Goal: Check status: Verify the current state of an ongoing process or item

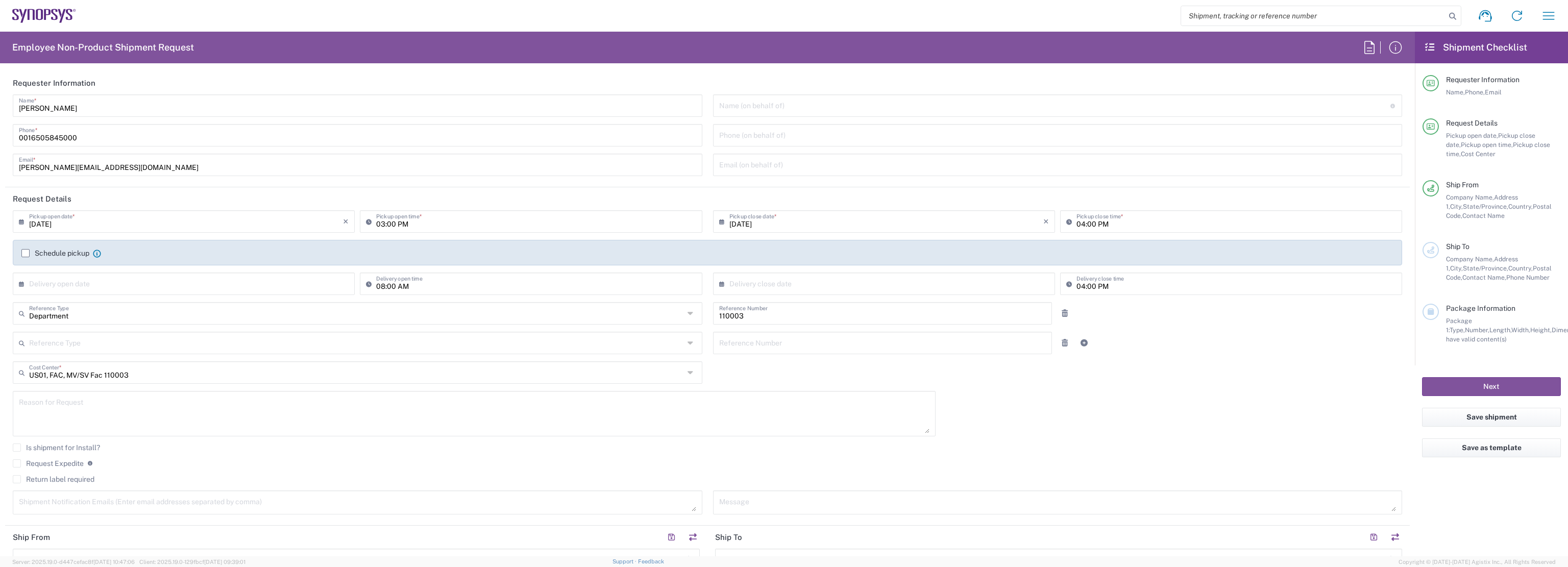
type input "Headquarters USSV"
click at [1544, 14] on icon "button" at bounding box center [1549, 16] width 16 height 16
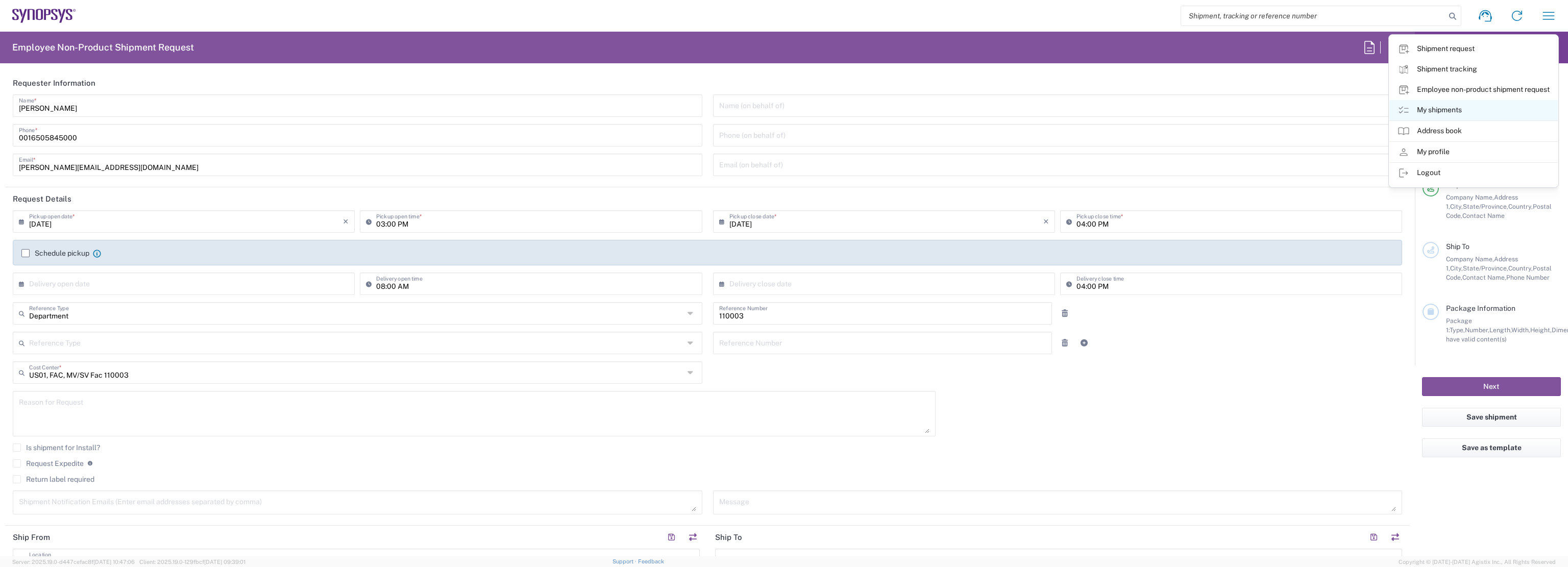
click at [1443, 105] on link "My shipments" at bounding box center [1474, 110] width 169 height 21
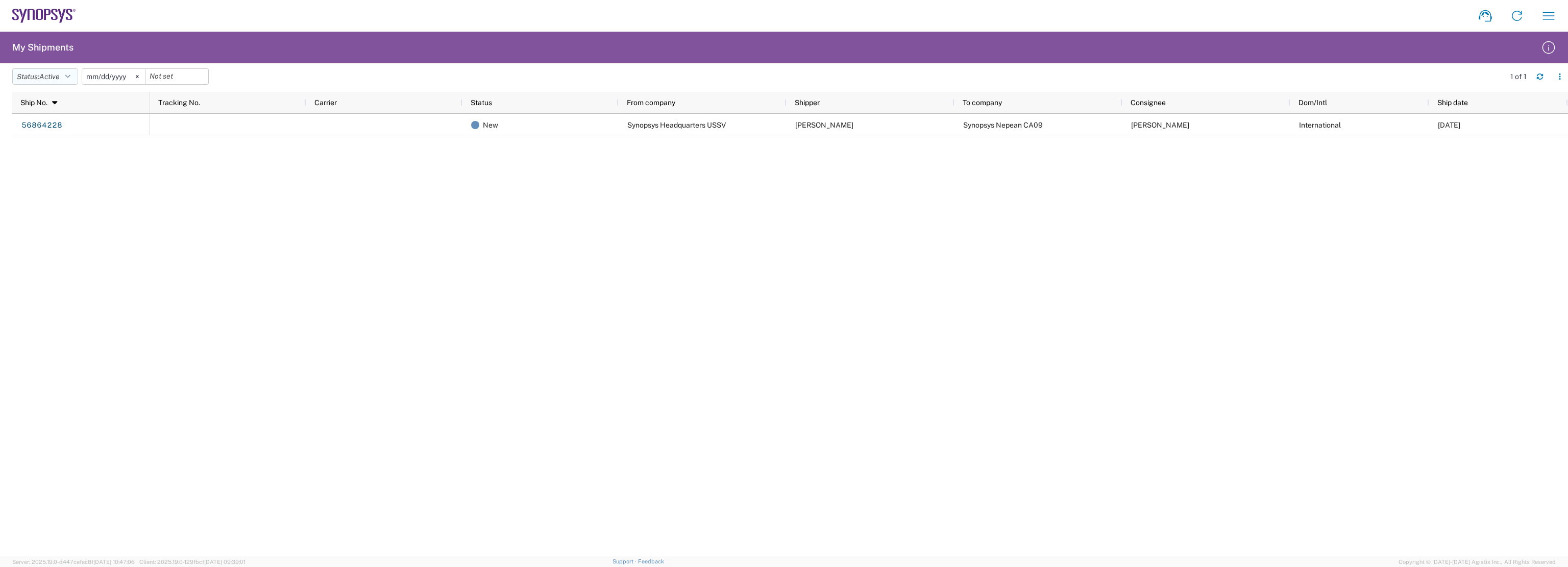
click at [71, 75] on icon "button" at bounding box center [68, 77] width 5 height 7
click at [48, 131] on span "All" at bounding box center [72, 130] width 119 height 16
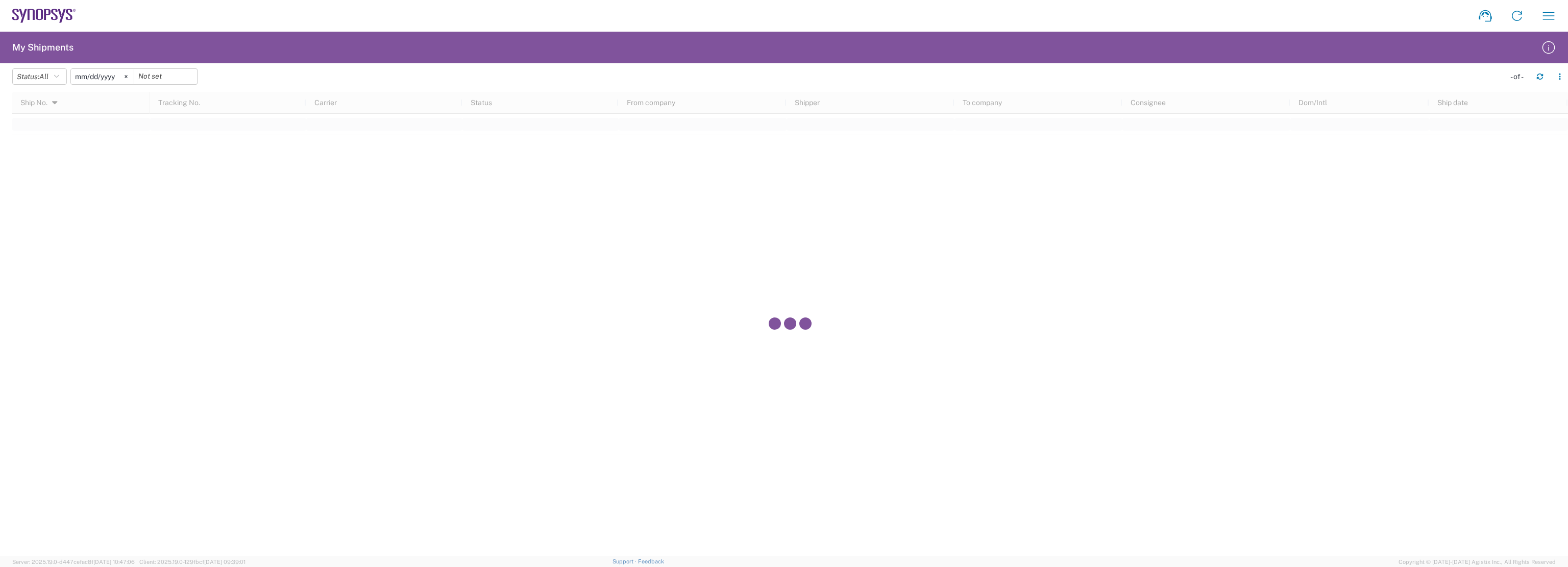
click at [357, 15] on div "Shipment request Shipment tracking Employee non-product shipment request My shi…" at bounding box center [820, 16] width 1488 height 24
click at [1037, 294] on div at bounding box center [790, 324] width 1556 height 464
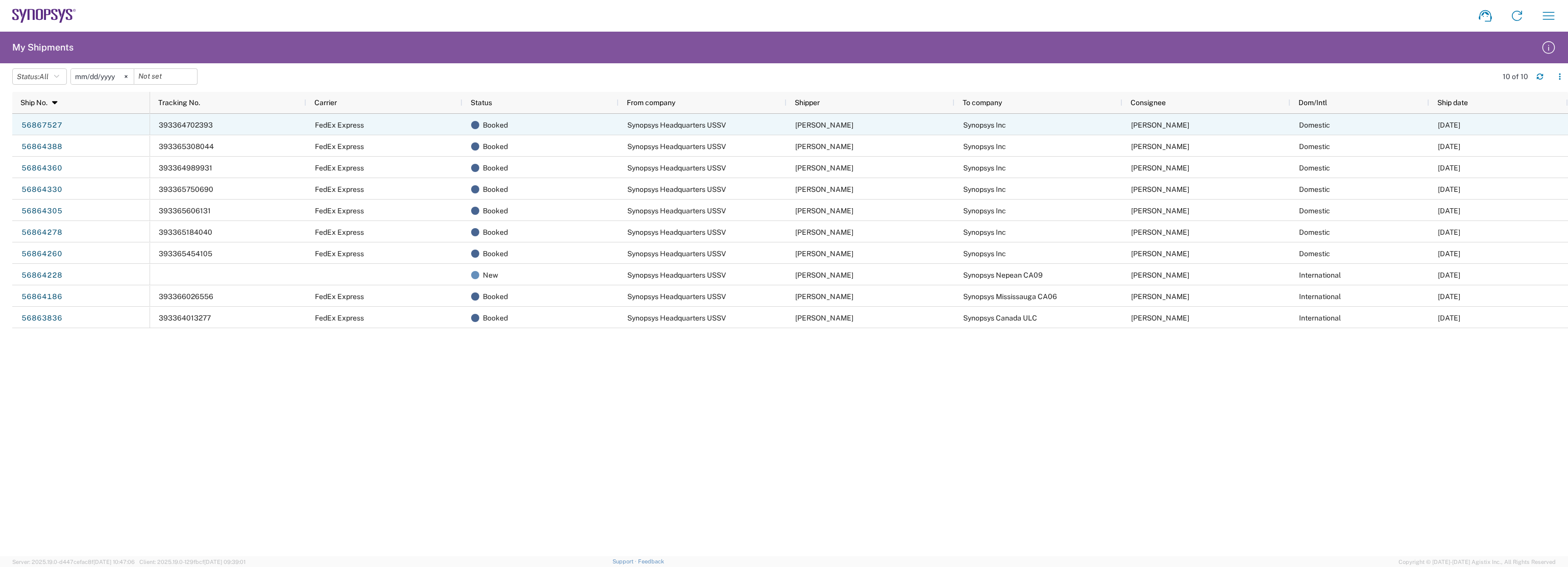
click at [175, 126] on span "393364702393" at bounding box center [186, 125] width 54 height 8
click at [197, 122] on span "393364702393" at bounding box center [186, 125] width 54 height 8
drag, startPoint x: 214, startPoint y: 125, endPoint x: 172, endPoint y: 122, distance: 42.1
click at [172, 122] on div "393364702393" at bounding box center [228, 124] width 156 height 21
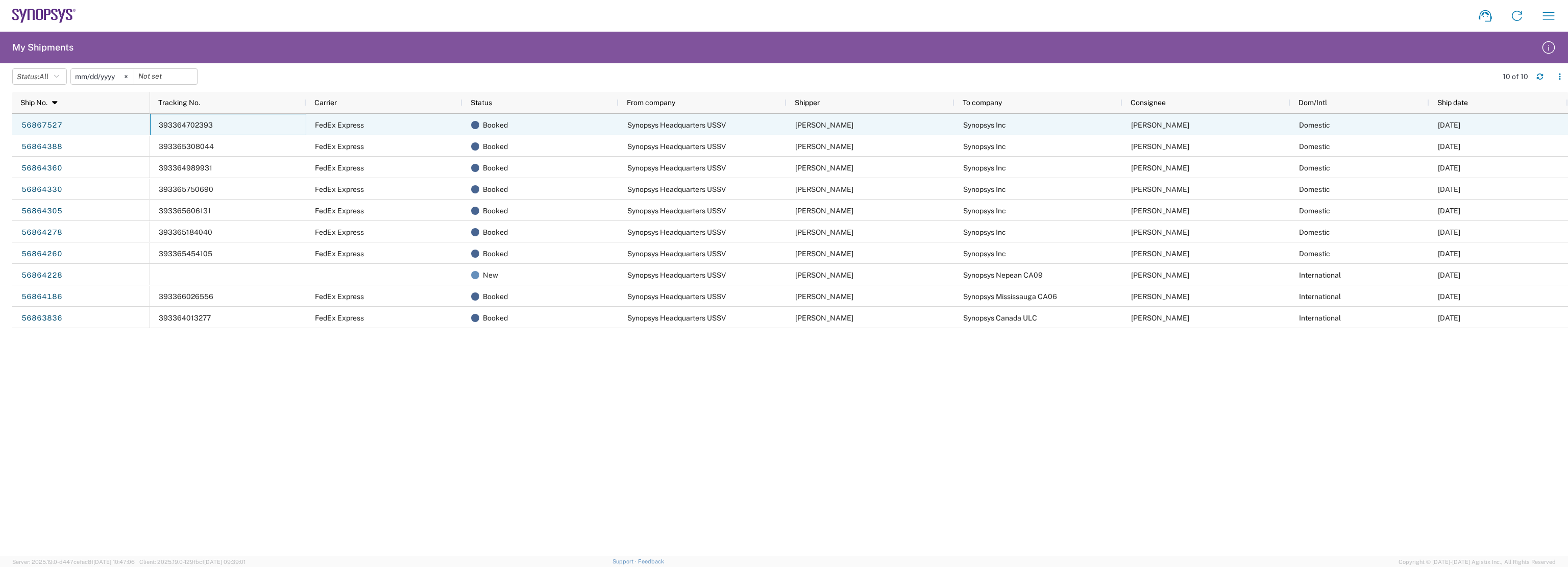
drag, startPoint x: 183, startPoint y: 122, endPoint x: 160, endPoint y: 132, distance: 25.1
click at [159, 134] on div "393364702393 FedEx Express Booked Synopsys Headquarters USSV Edmund Woo Synopsy…" at bounding box center [859, 221] width 1418 height 214
drag, startPoint x: 158, startPoint y: 124, endPoint x: 237, endPoint y: 123, distance: 79.0
click at [237, 123] on div "393364702393" at bounding box center [228, 124] width 156 height 21
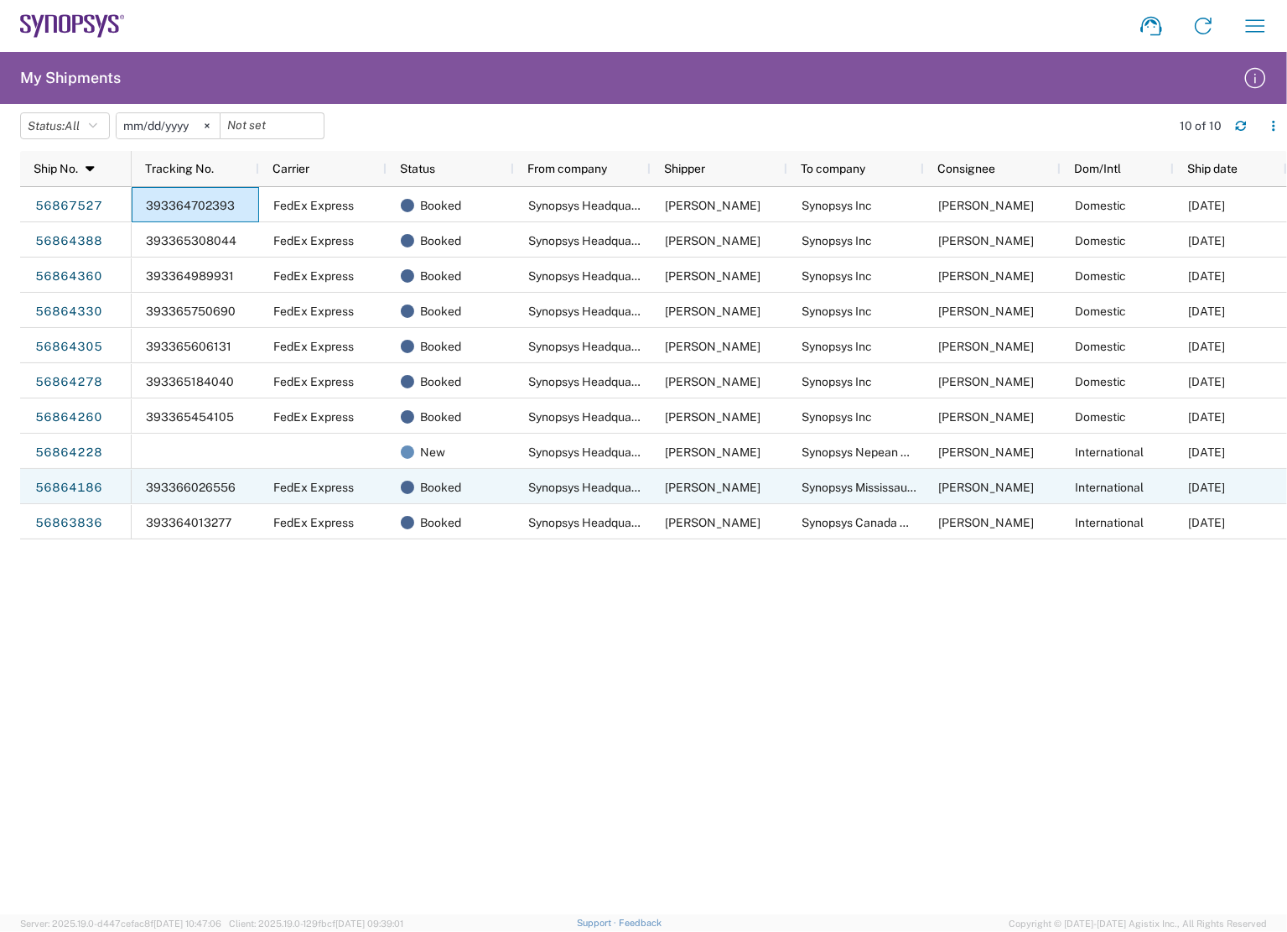
click at [225, 489] on span "393366026556" at bounding box center [191, 486] width 90 height 13
drag, startPoint x: 225, startPoint y: 487, endPoint x: 179, endPoint y: 543, distance: 72.0
click at [171, 594] on div "393364702393 FedEx Express Booked Synopsys Headquarters USSV Edmund Woo Synopsy…" at bounding box center [710, 550] width 1156 height 727
click at [144, 476] on div "393366026556" at bounding box center [195, 486] width 127 height 35
click at [144, 480] on div "393366026556" at bounding box center [195, 486] width 127 height 35
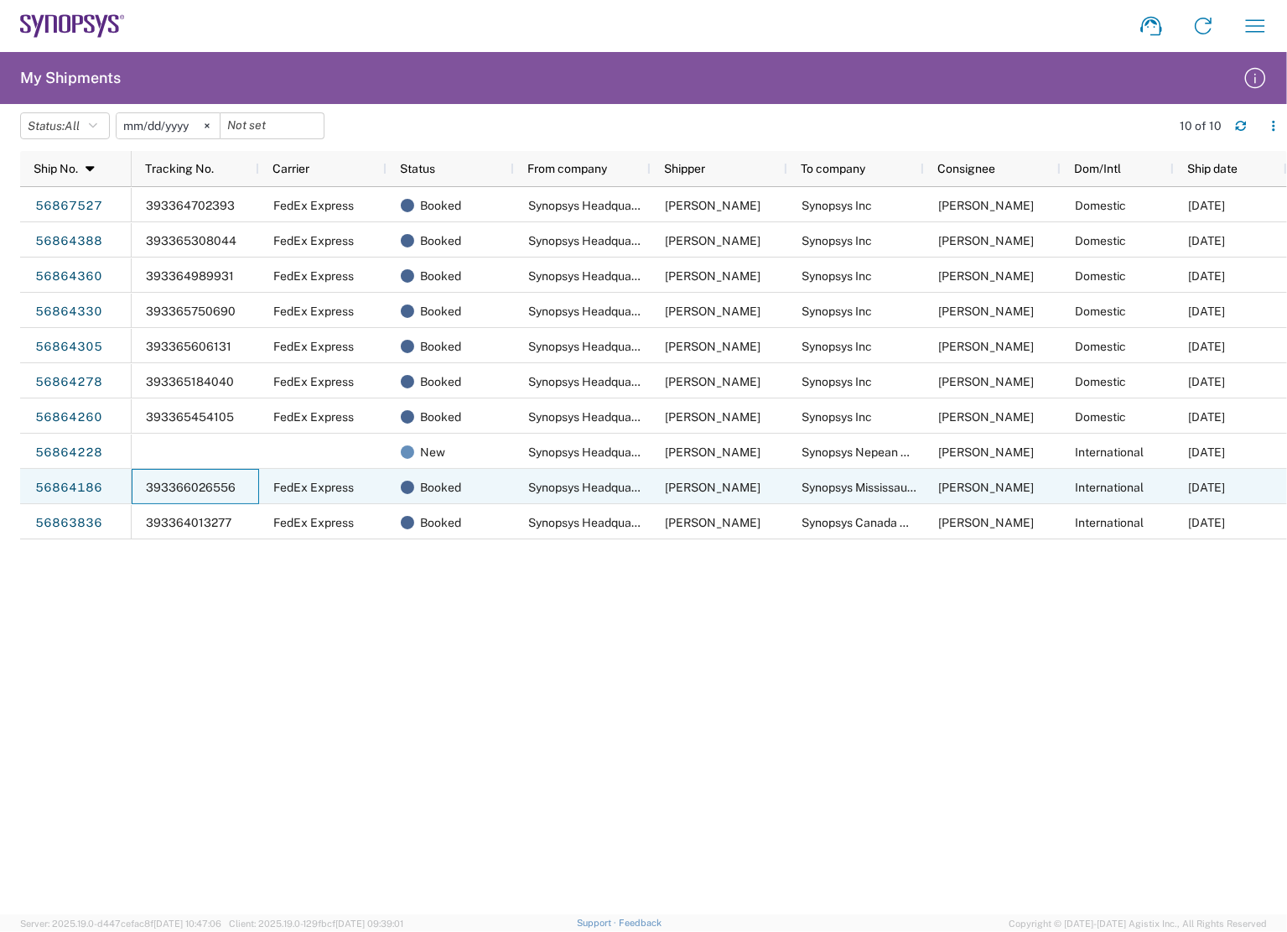
drag, startPoint x: 144, startPoint y: 484, endPoint x: 252, endPoint y: 491, distance: 108.4
click at [226, 487] on div "393366026556" at bounding box center [195, 486] width 127 height 35
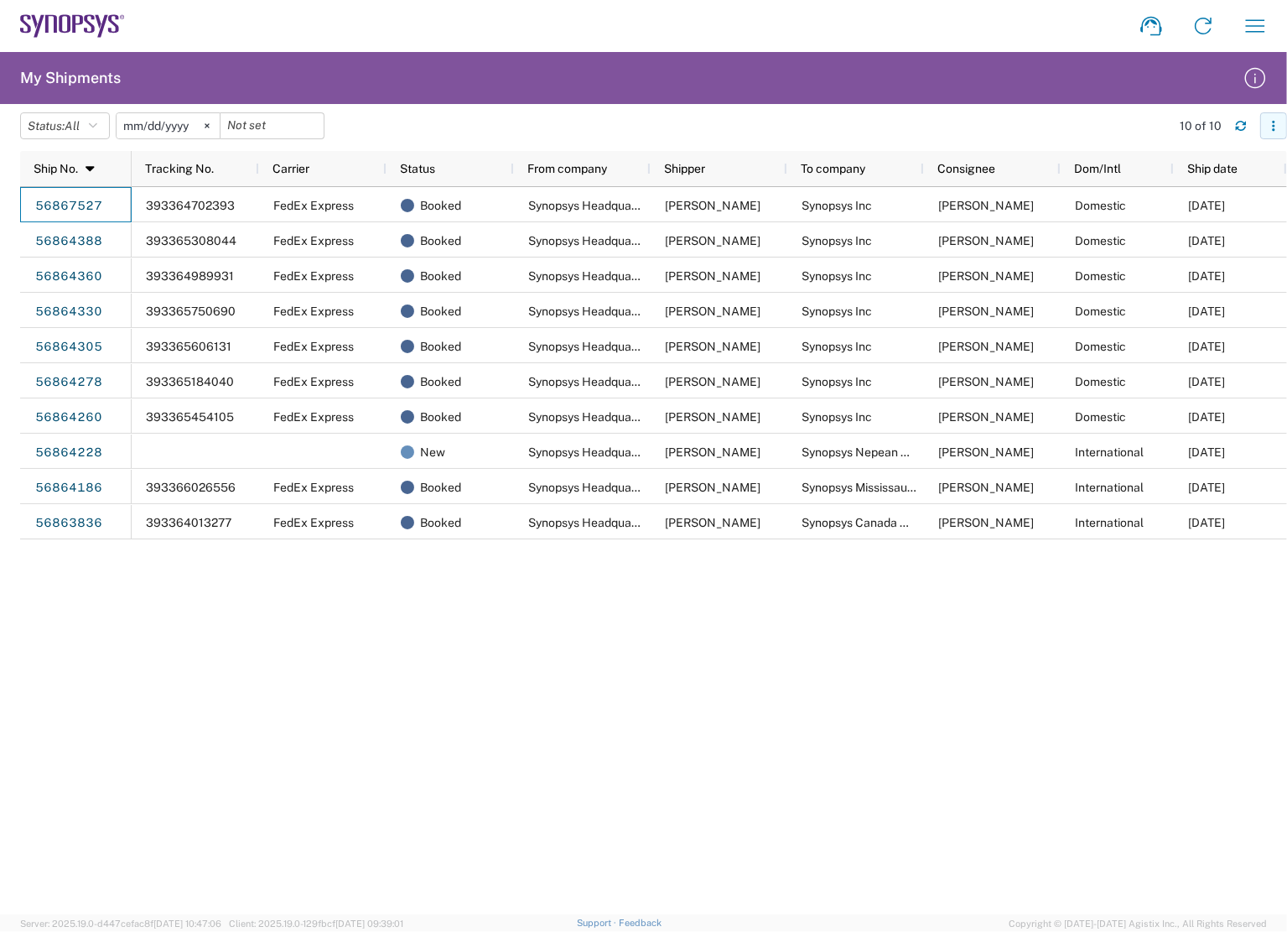
click at [1265, 126] on button "button" at bounding box center [1273, 125] width 27 height 27
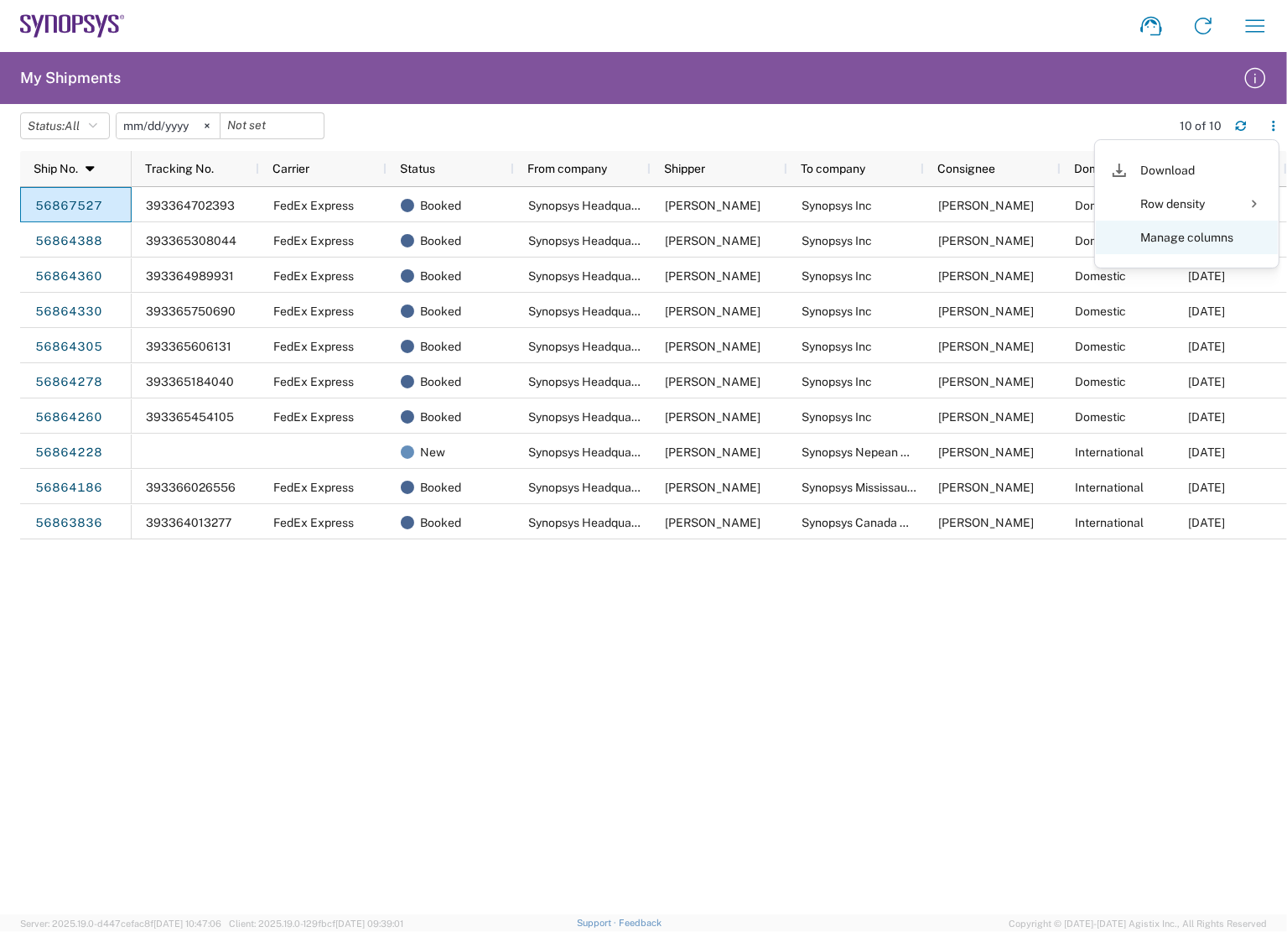
click at [1212, 232] on agx-table-column-manager-action "Manage columns" at bounding box center [1186, 238] width 93 height 34
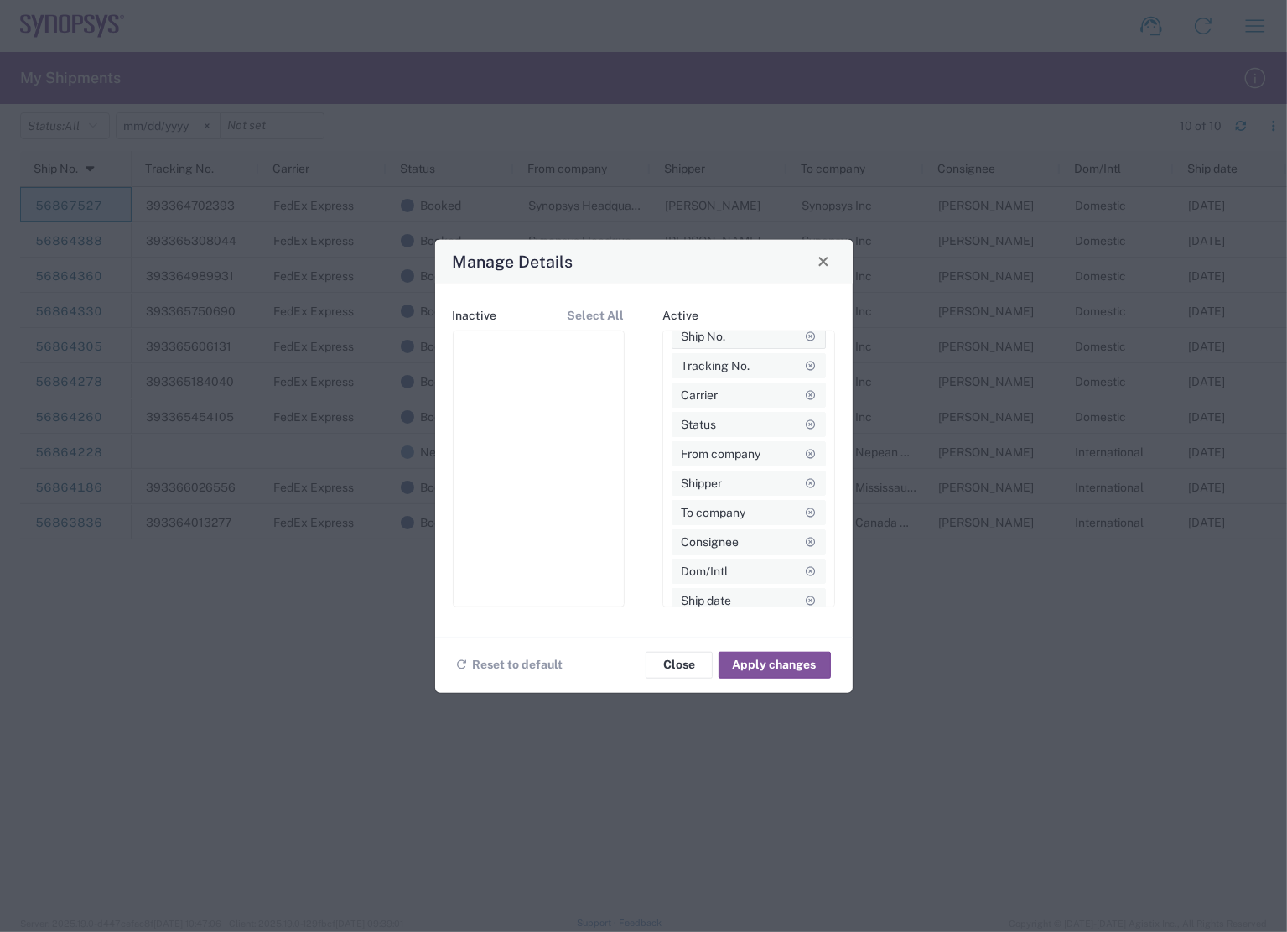
scroll to position [22, 0]
click at [686, 660] on button "Close" at bounding box center [679, 664] width 67 height 27
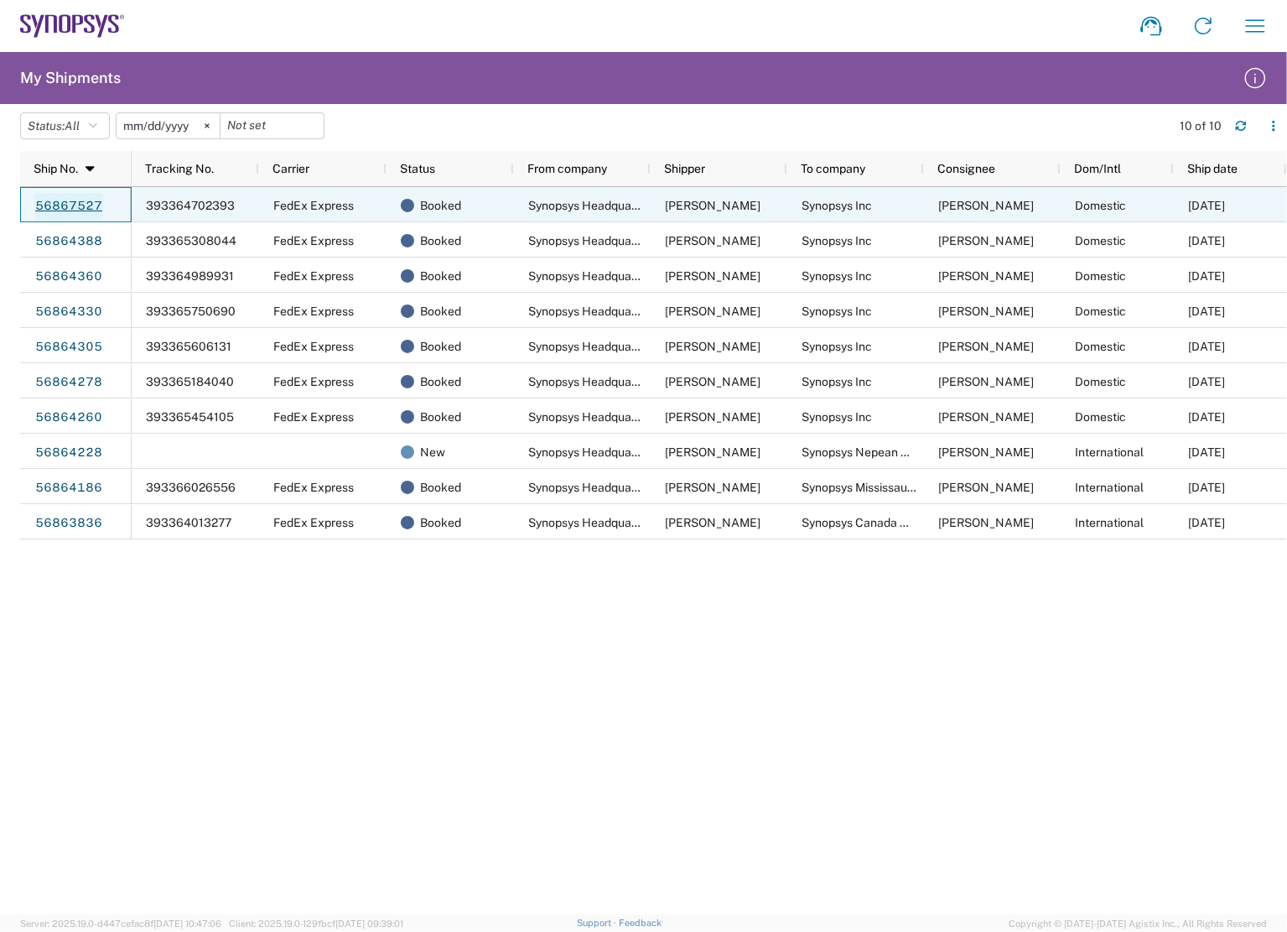
click at [84, 203] on link "56867527" at bounding box center [68, 206] width 69 height 27
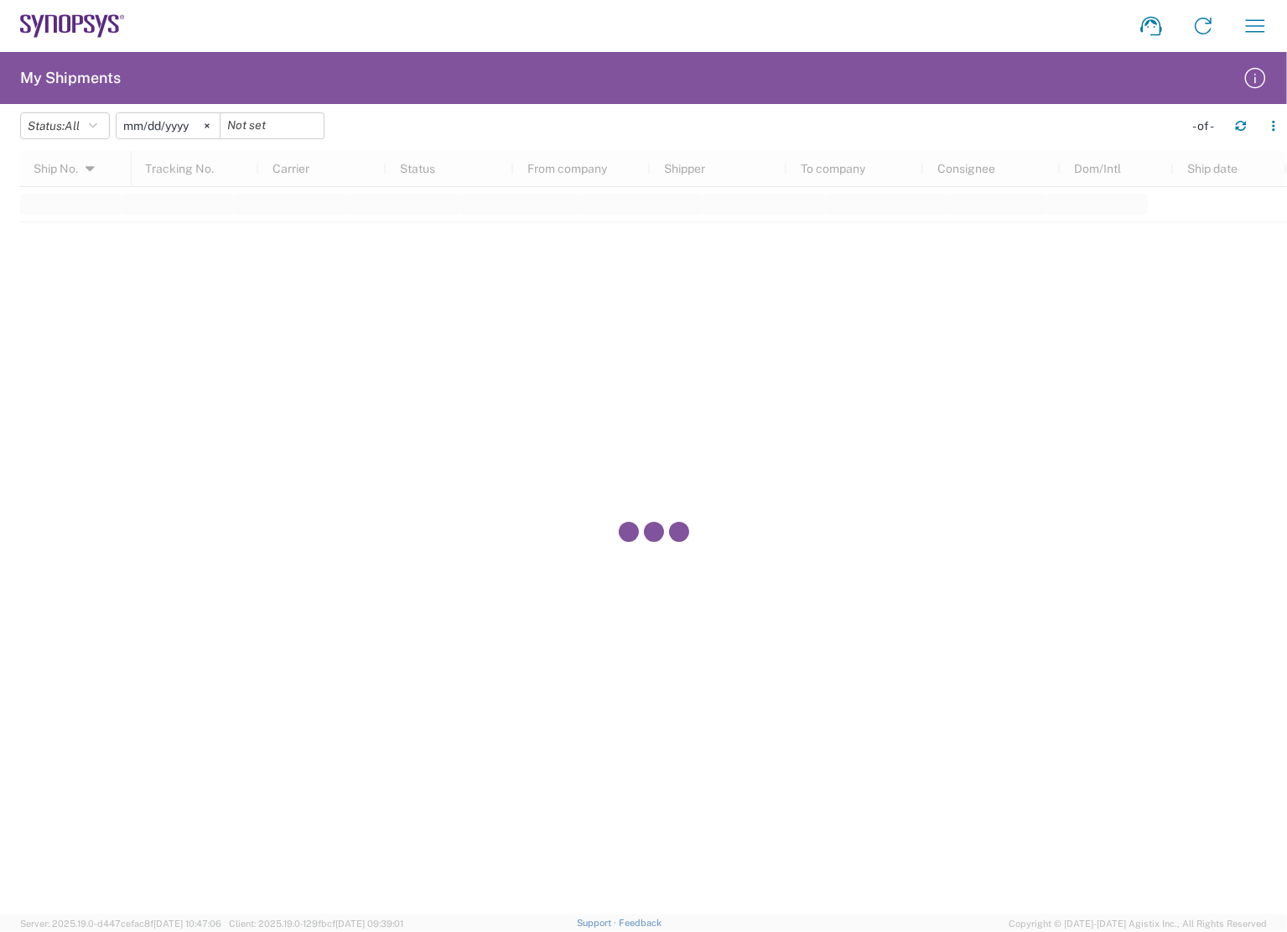
click at [946, 122] on agx-table-filter-chips "Status: All Active All Approved Booked Canceled Delivered Denied New On Hold Pe…" at bounding box center [597, 131] width 1155 height 39
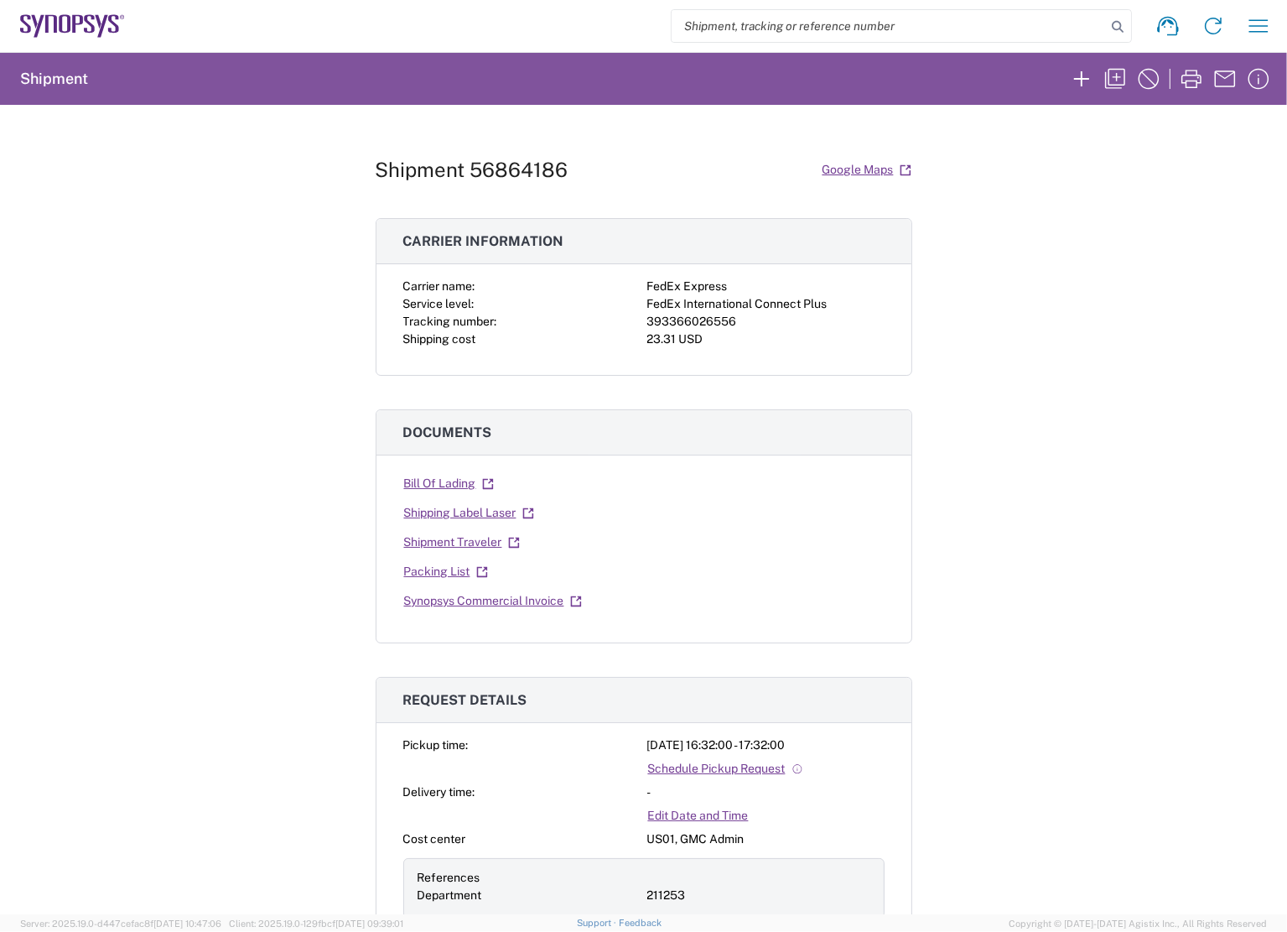
click at [703, 322] on div "393366026556" at bounding box center [765, 322] width 237 height 18
copy div "393366026556"
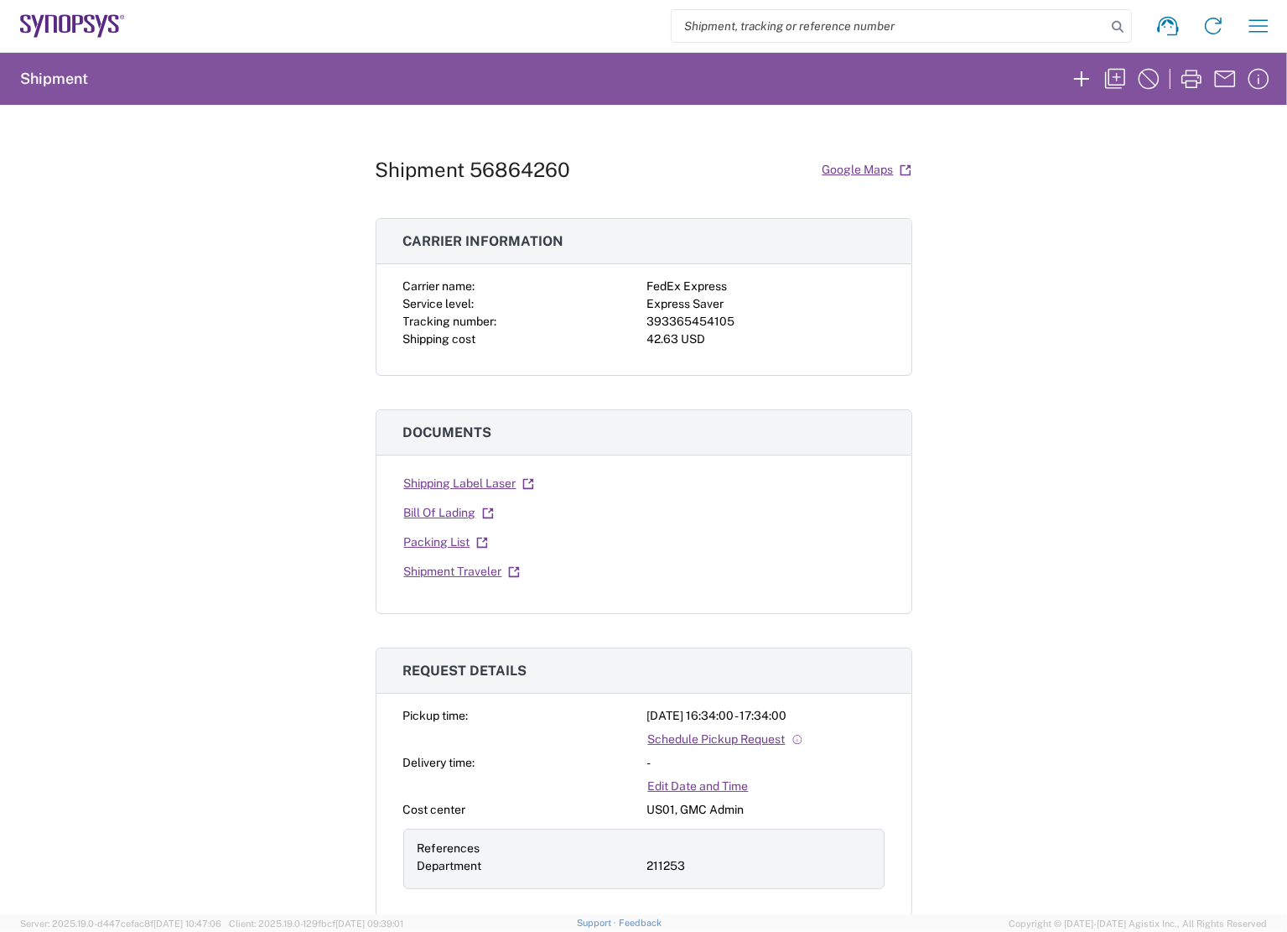
click at [694, 317] on div "393365454105" at bounding box center [765, 322] width 237 height 18
copy div "393365454105"
click at [691, 319] on div "393365184040" at bounding box center [765, 322] width 237 height 18
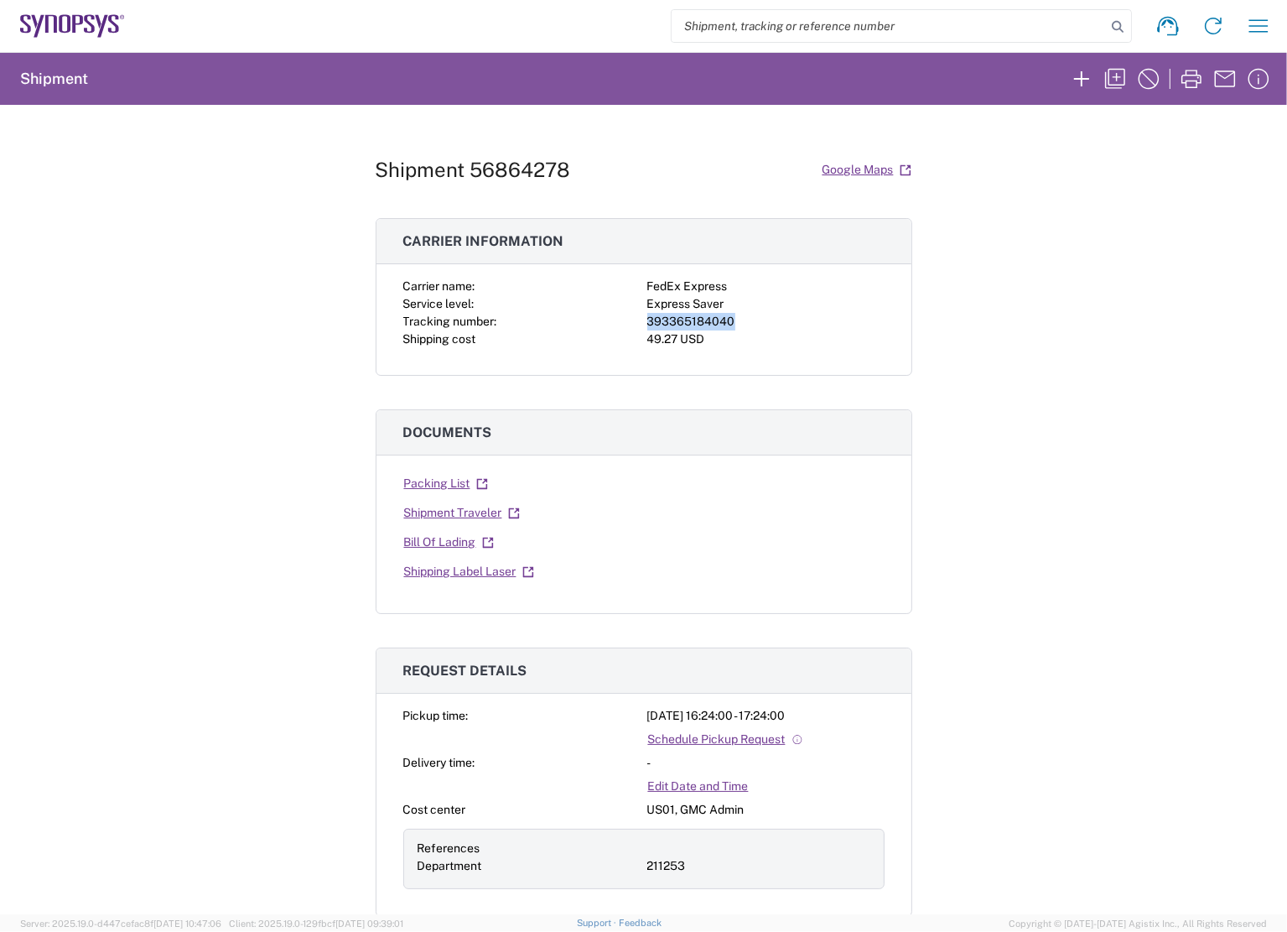
copy div "393365184040"
click at [704, 322] on div "393365606131" at bounding box center [765, 322] width 237 height 18
copy div "393365606131"
click at [1127, 416] on div "Shipment 56864305 Google Maps Carrier information Carrier name: FedEx Express S…" at bounding box center [643, 509] width 1287 height 809
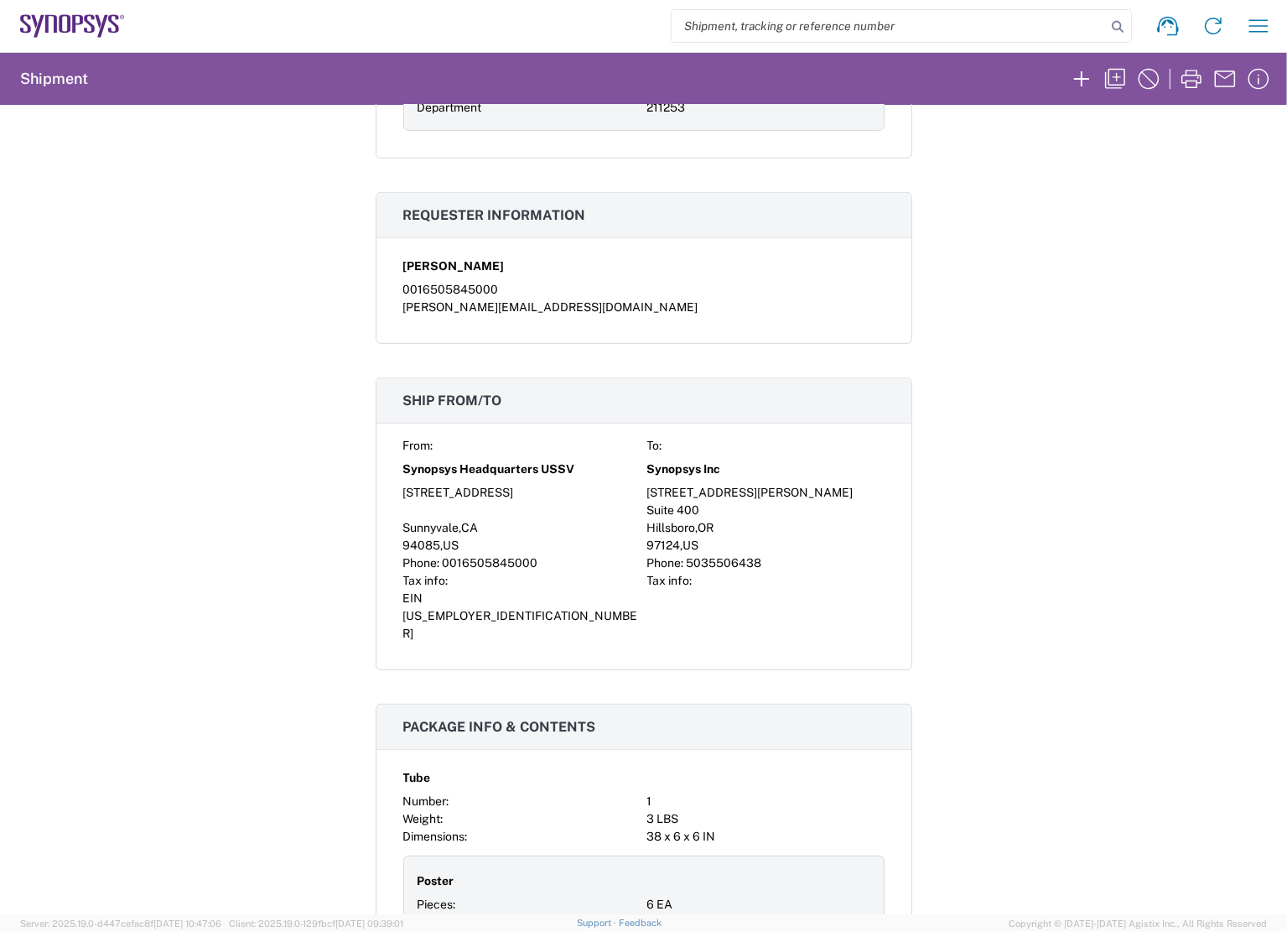
scroll to position [755, 0]
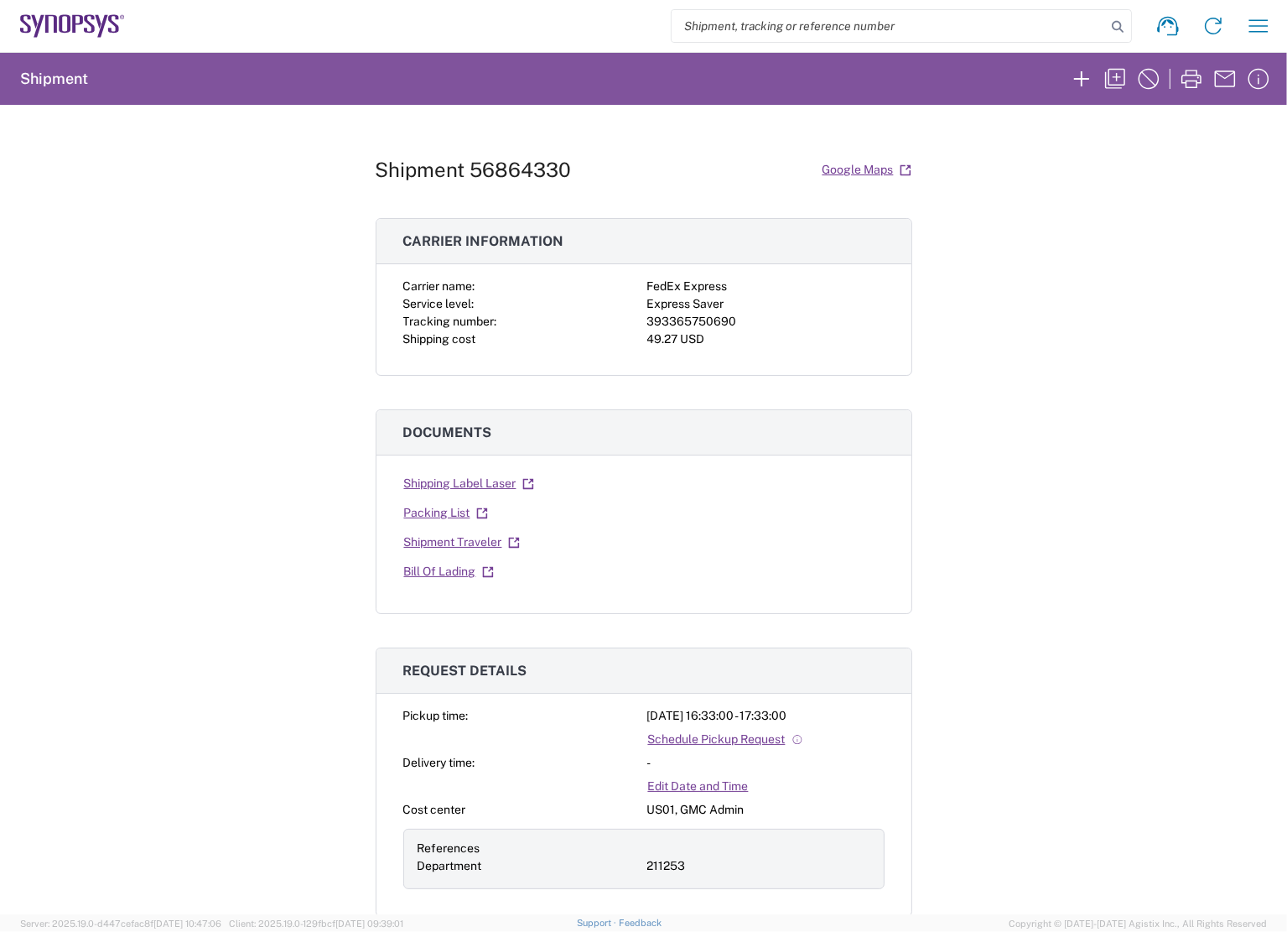
click at [707, 320] on div "393365750690" at bounding box center [765, 322] width 237 height 18
copy div "393365750690"
click at [719, 321] on div "393364989931" at bounding box center [765, 322] width 237 height 18
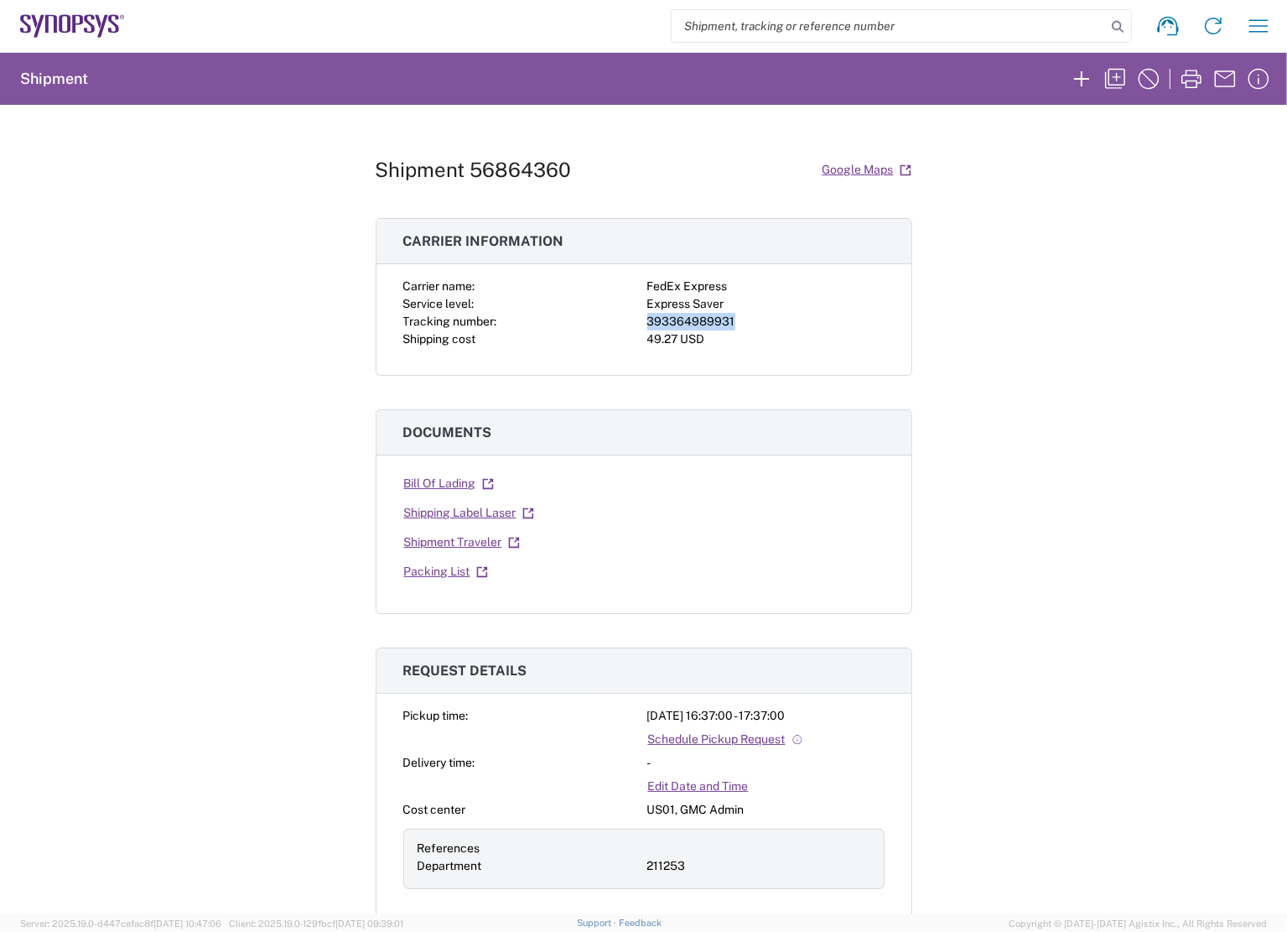
click at [719, 321] on div "393364989931" at bounding box center [765, 322] width 237 height 18
copy div "393364989931"
click at [711, 321] on div "393365308044" at bounding box center [765, 322] width 237 height 18
copy div "393365308044"
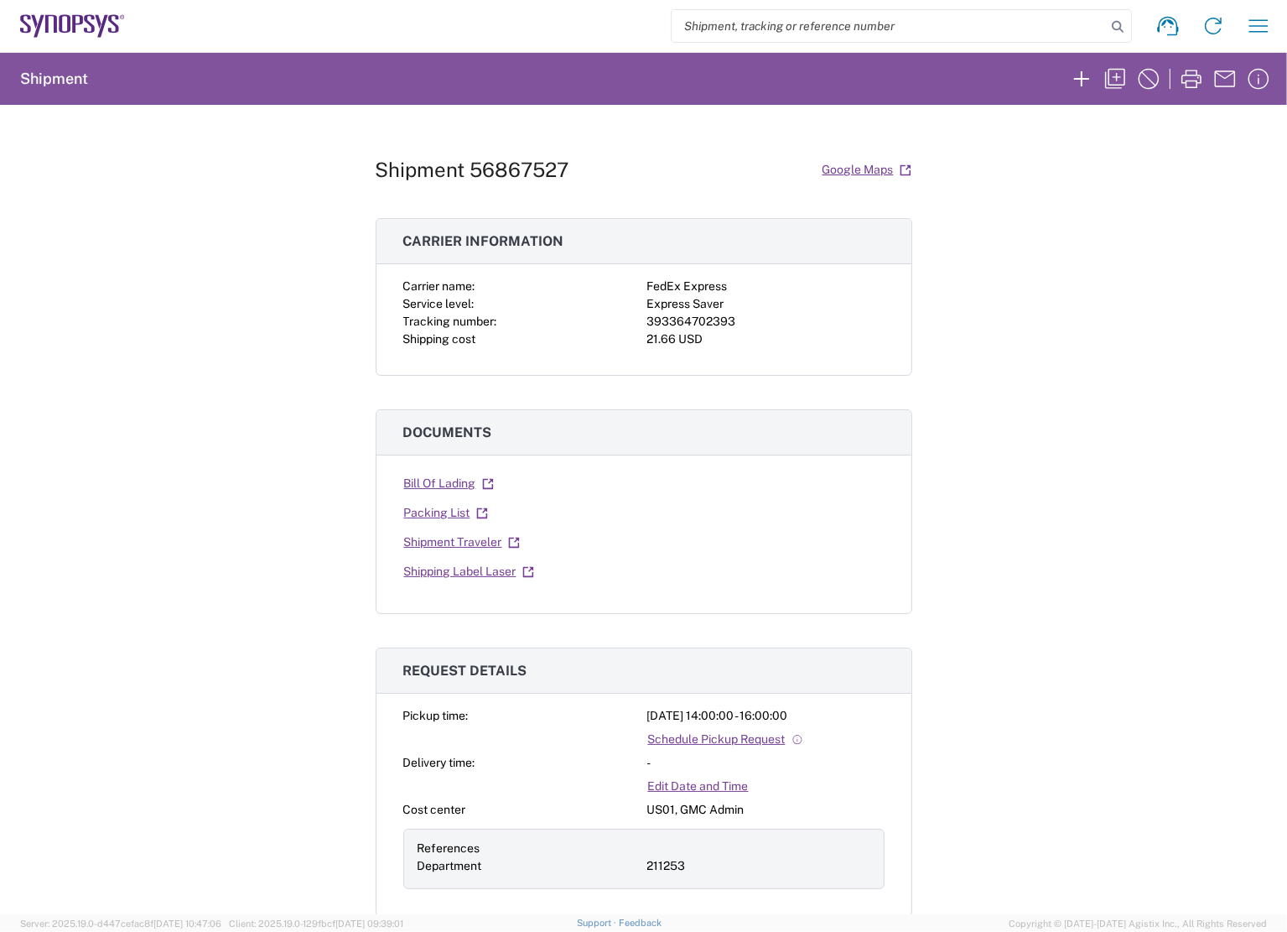
click at [712, 318] on div "393364702393" at bounding box center [765, 322] width 237 height 18
copy div "393364702393"
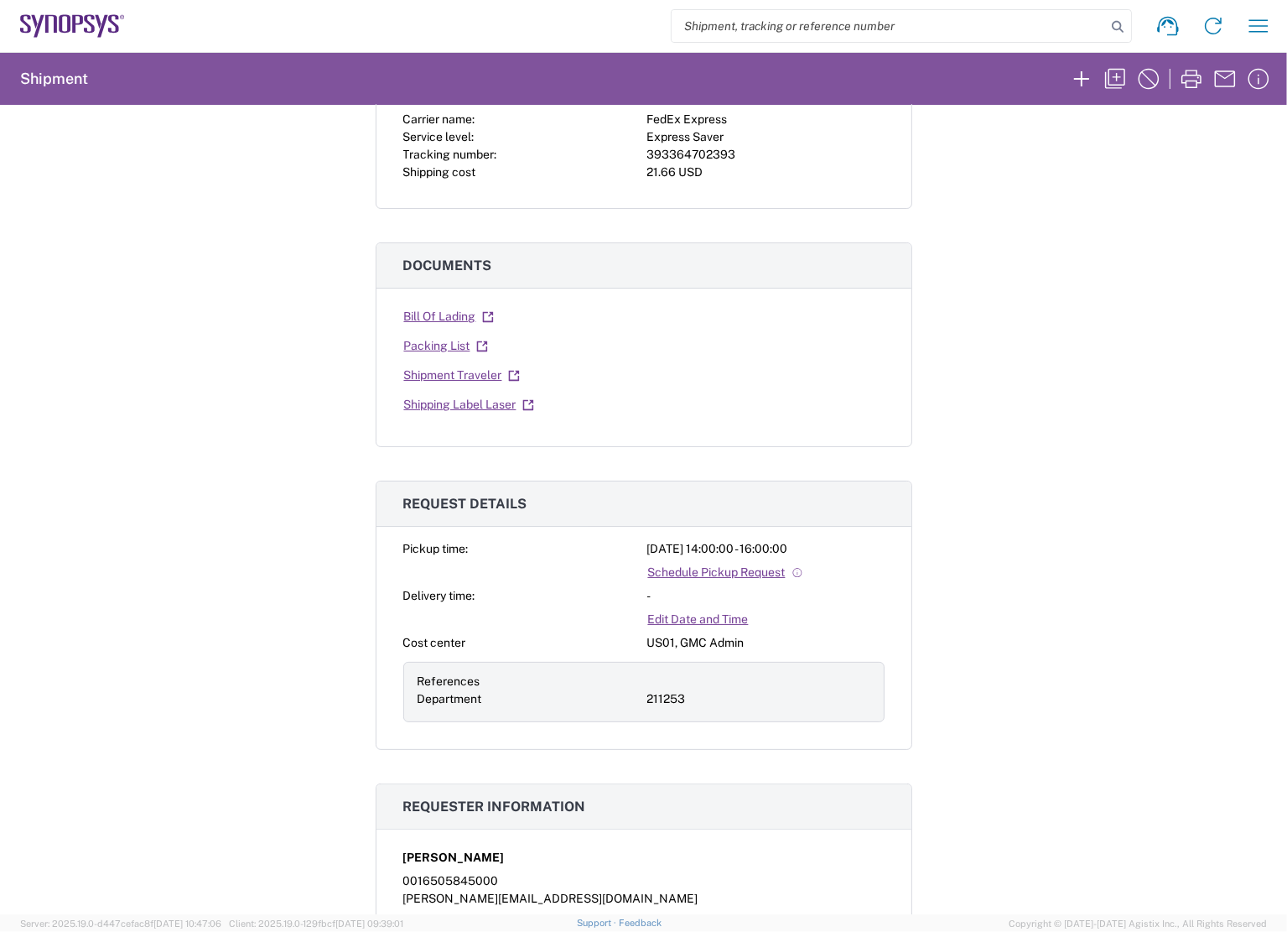
scroll to position [168, 0]
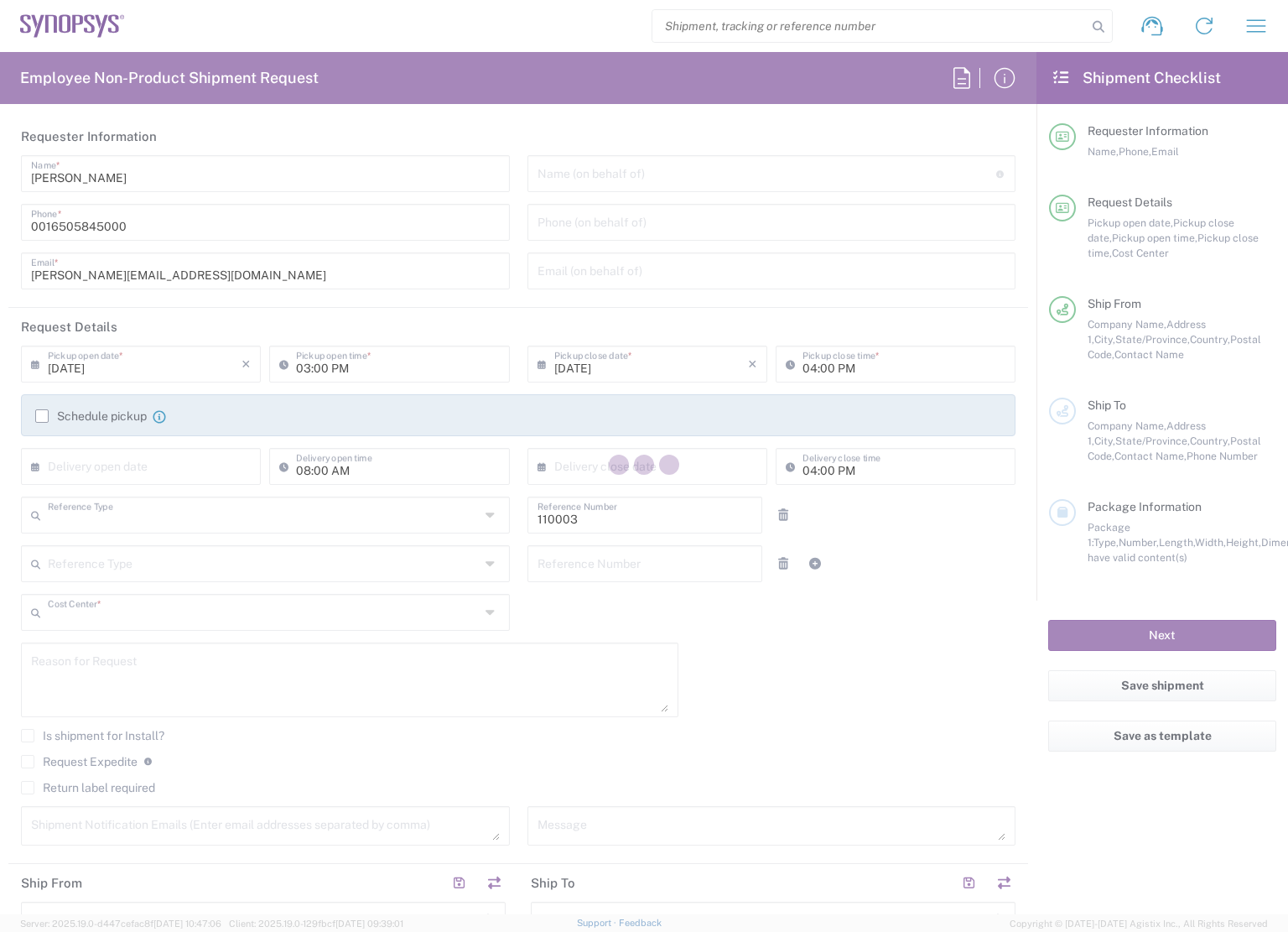
type input "Department"
type input "US01, FAC, MV/SV Fac 110003"
type input "[US_STATE]"
type input "[GEOGRAPHIC_DATA]"
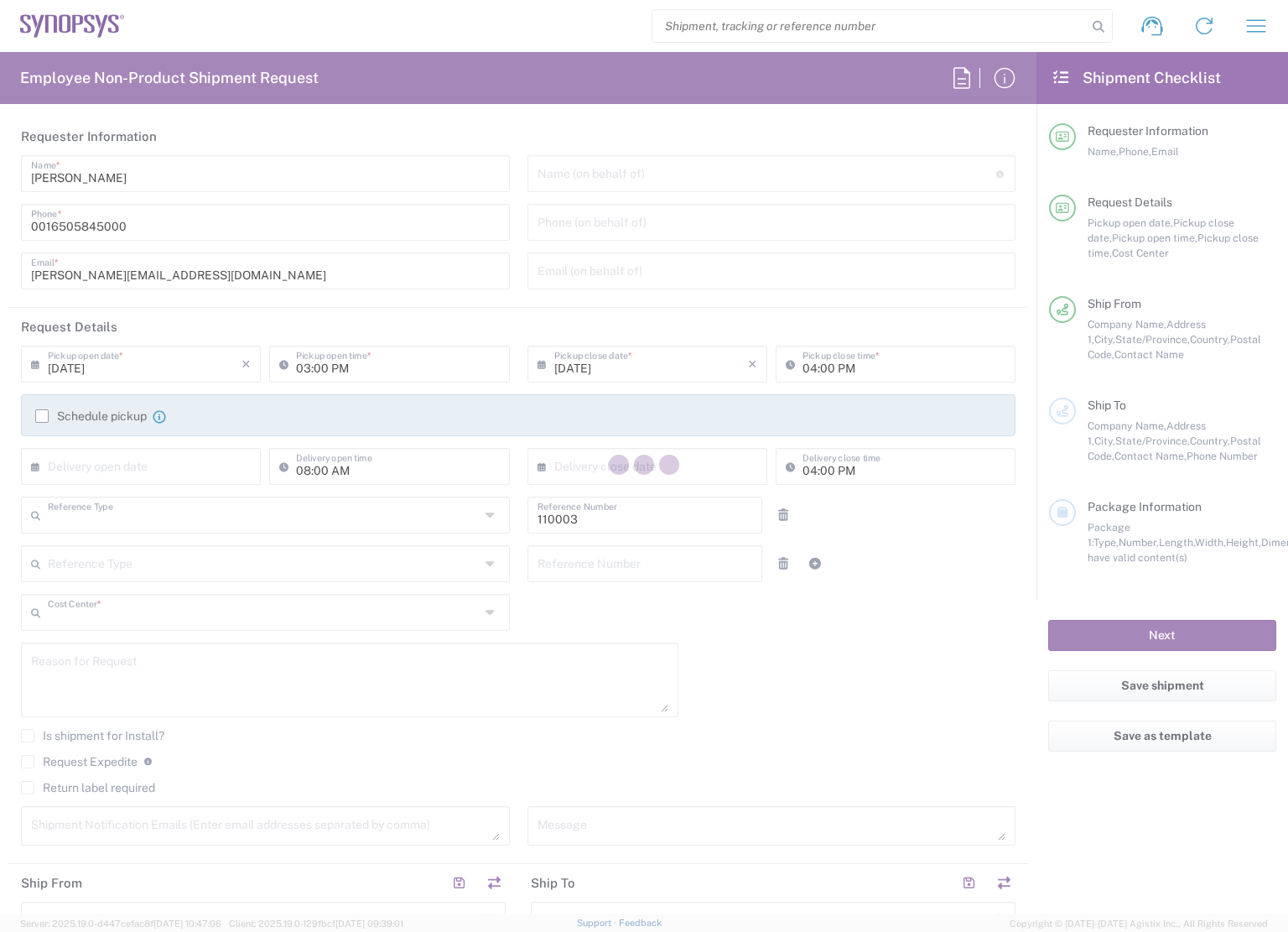
type input "Delivered at Place"
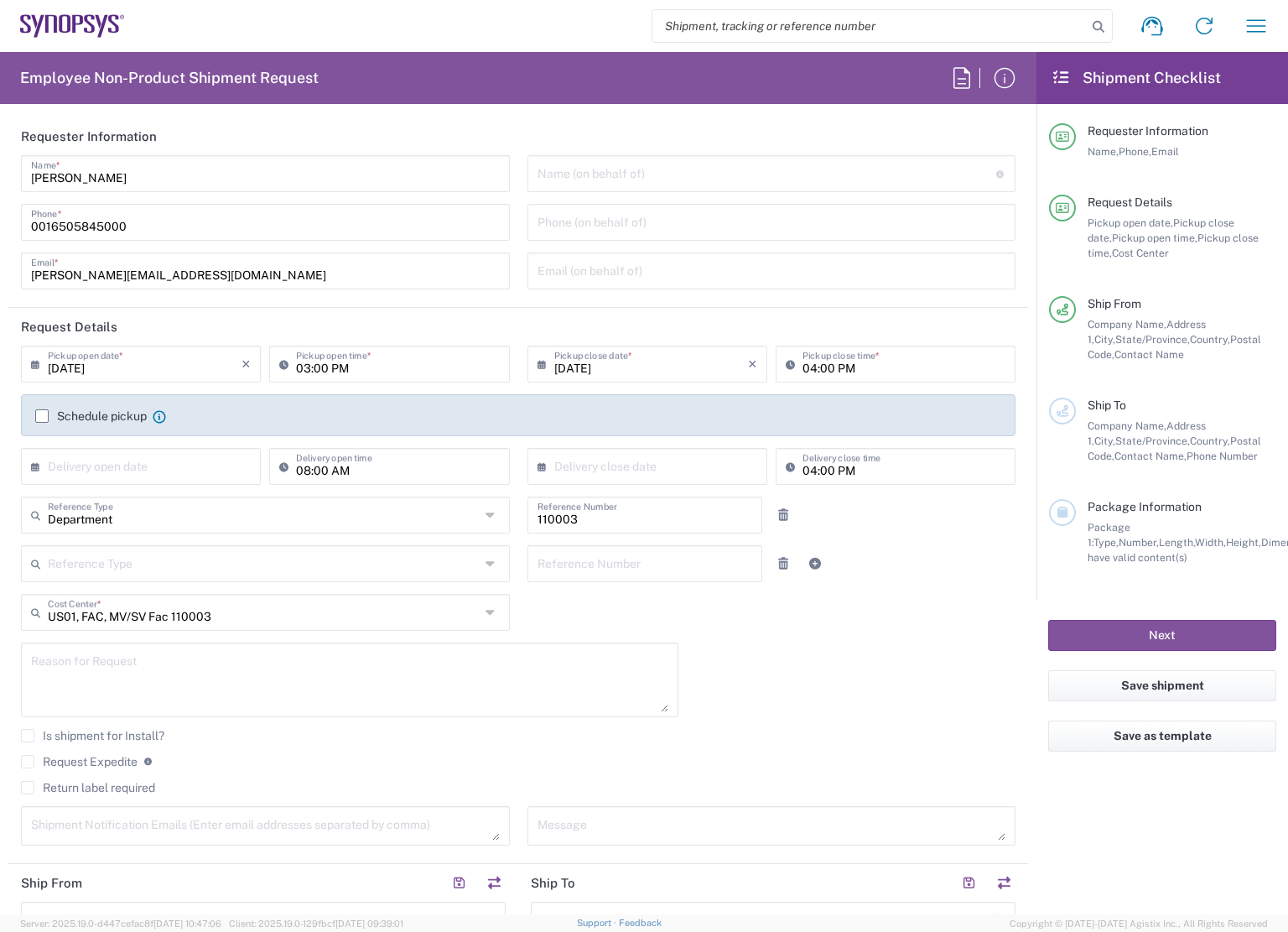
type input "Headquarters USSV"
click at [1249, 33] on icon "button" at bounding box center [1256, 26] width 27 height 27
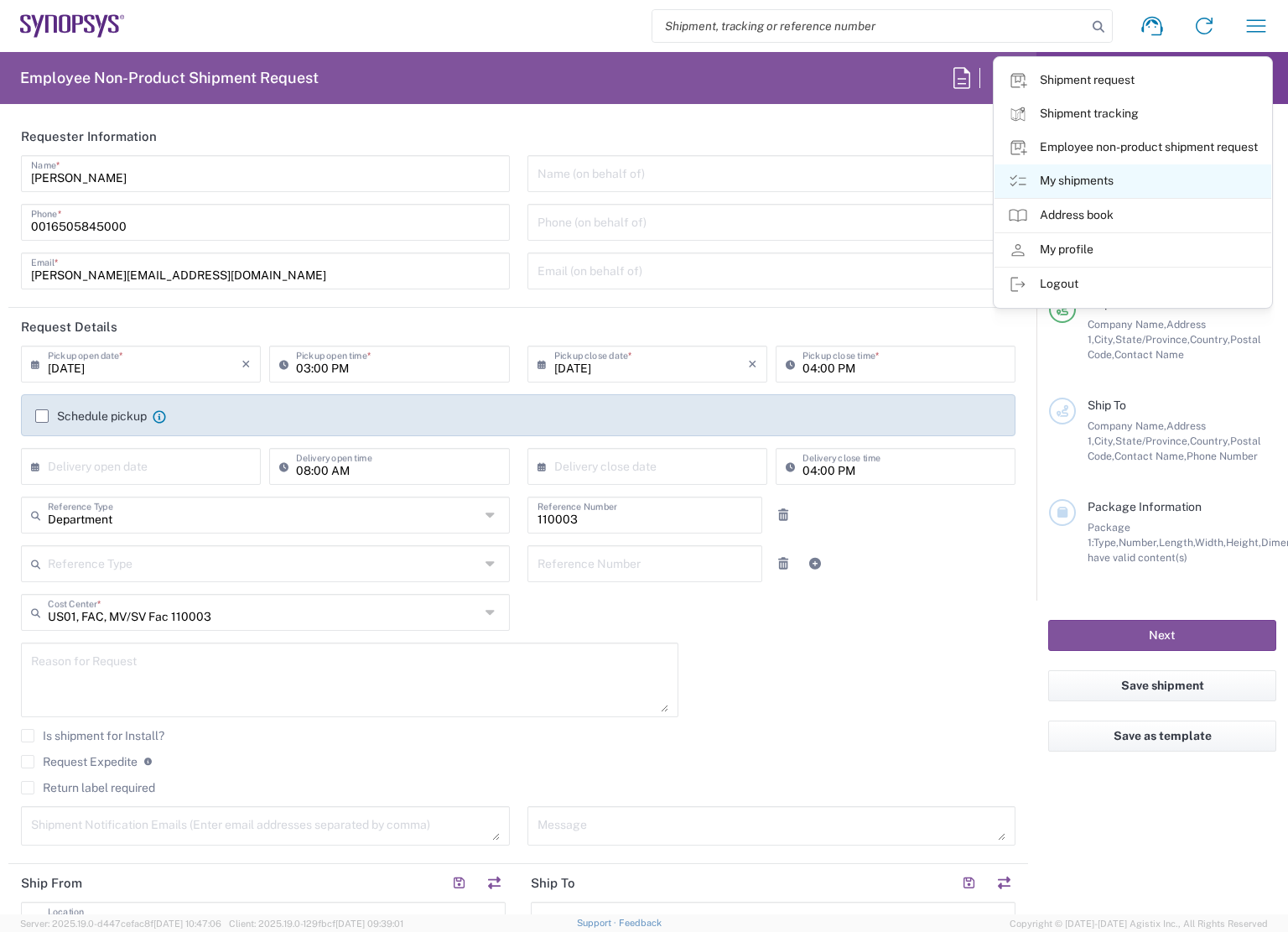
click at [1094, 180] on link "My shipments" at bounding box center [1133, 181] width 277 height 34
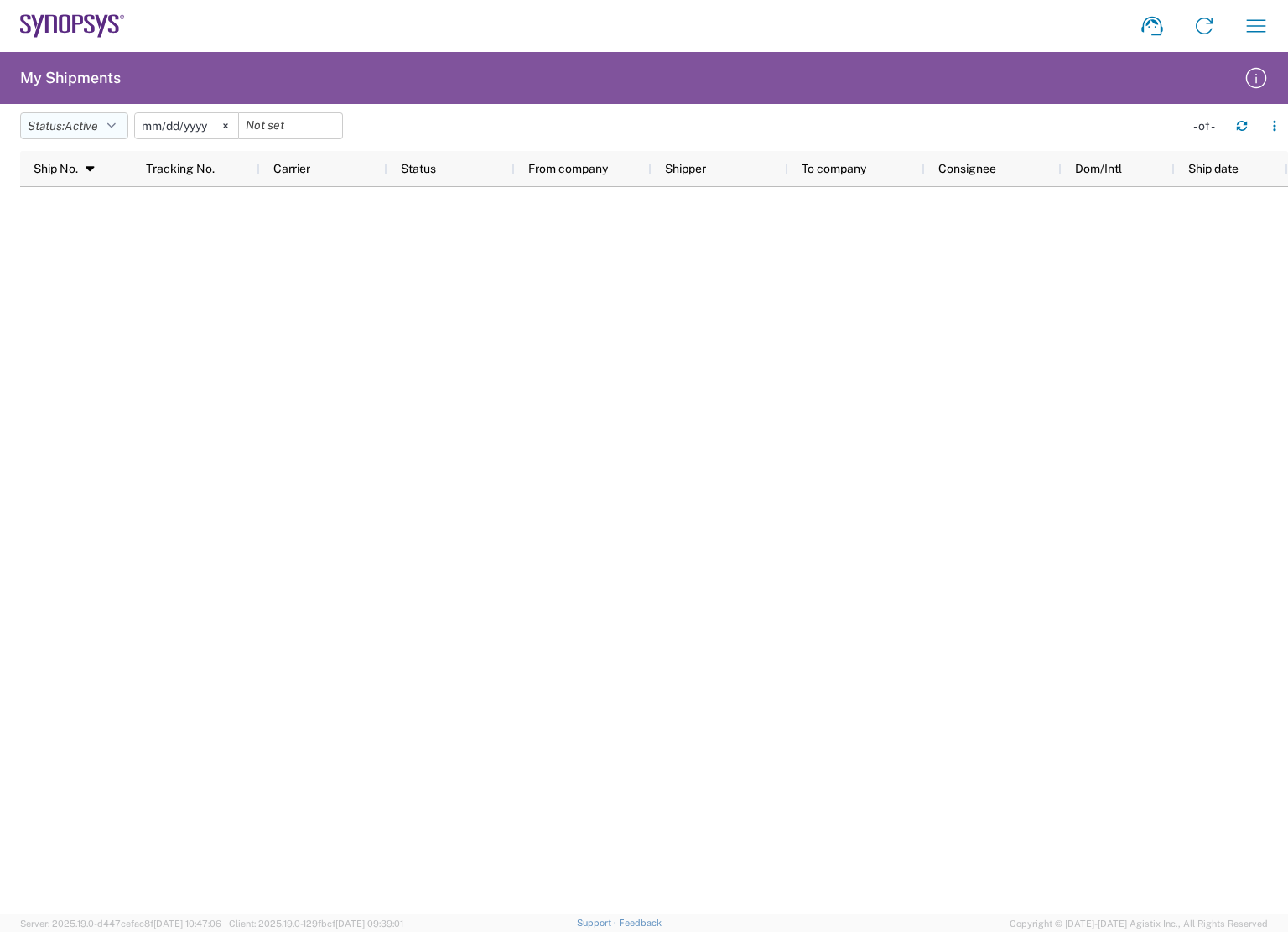
click at [111, 133] on button "Status: Active" at bounding box center [74, 125] width 108 height 27
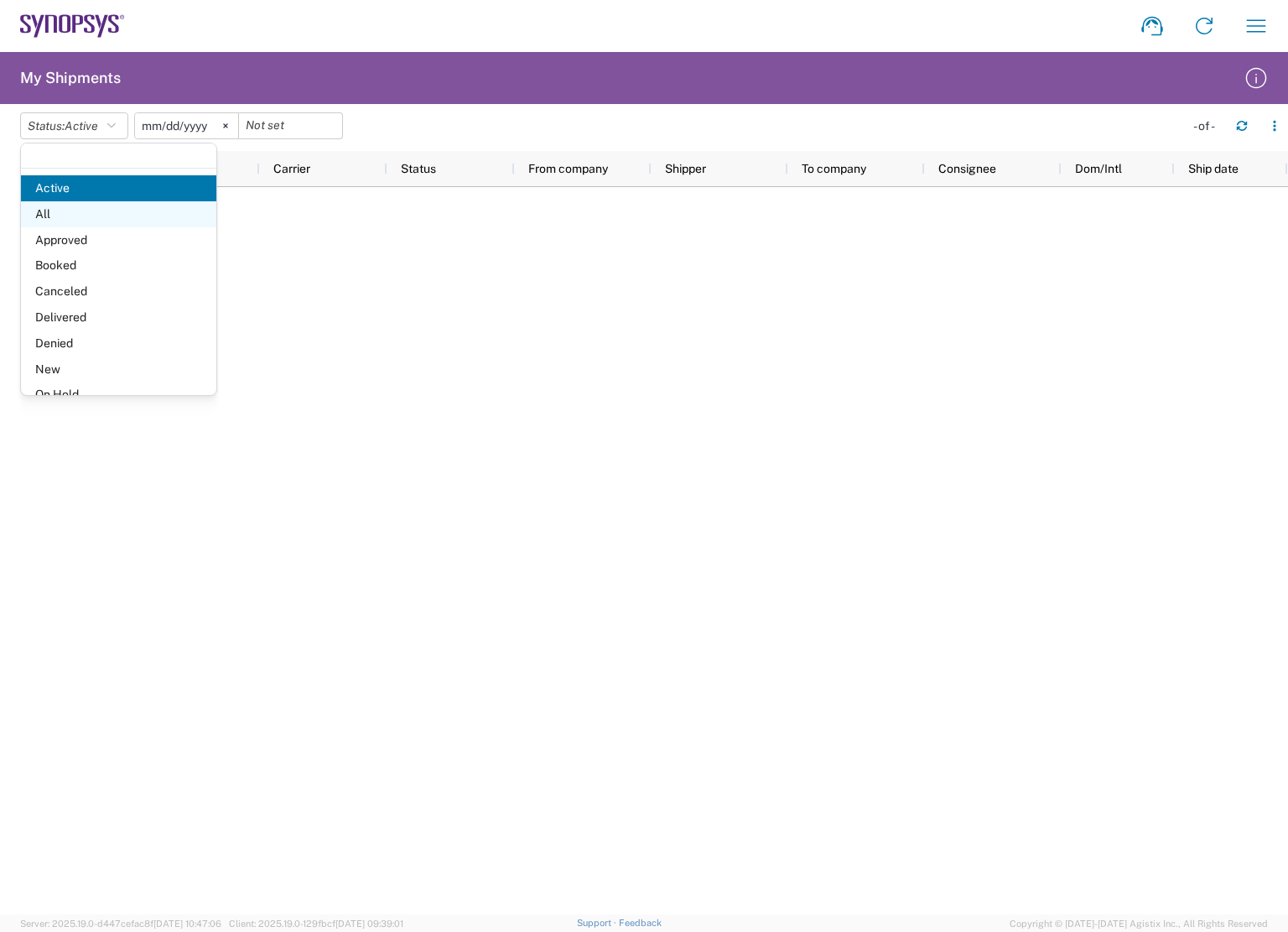
click at [60, 214] on span "All" at bounding box center [118, 214] width 195 height 26
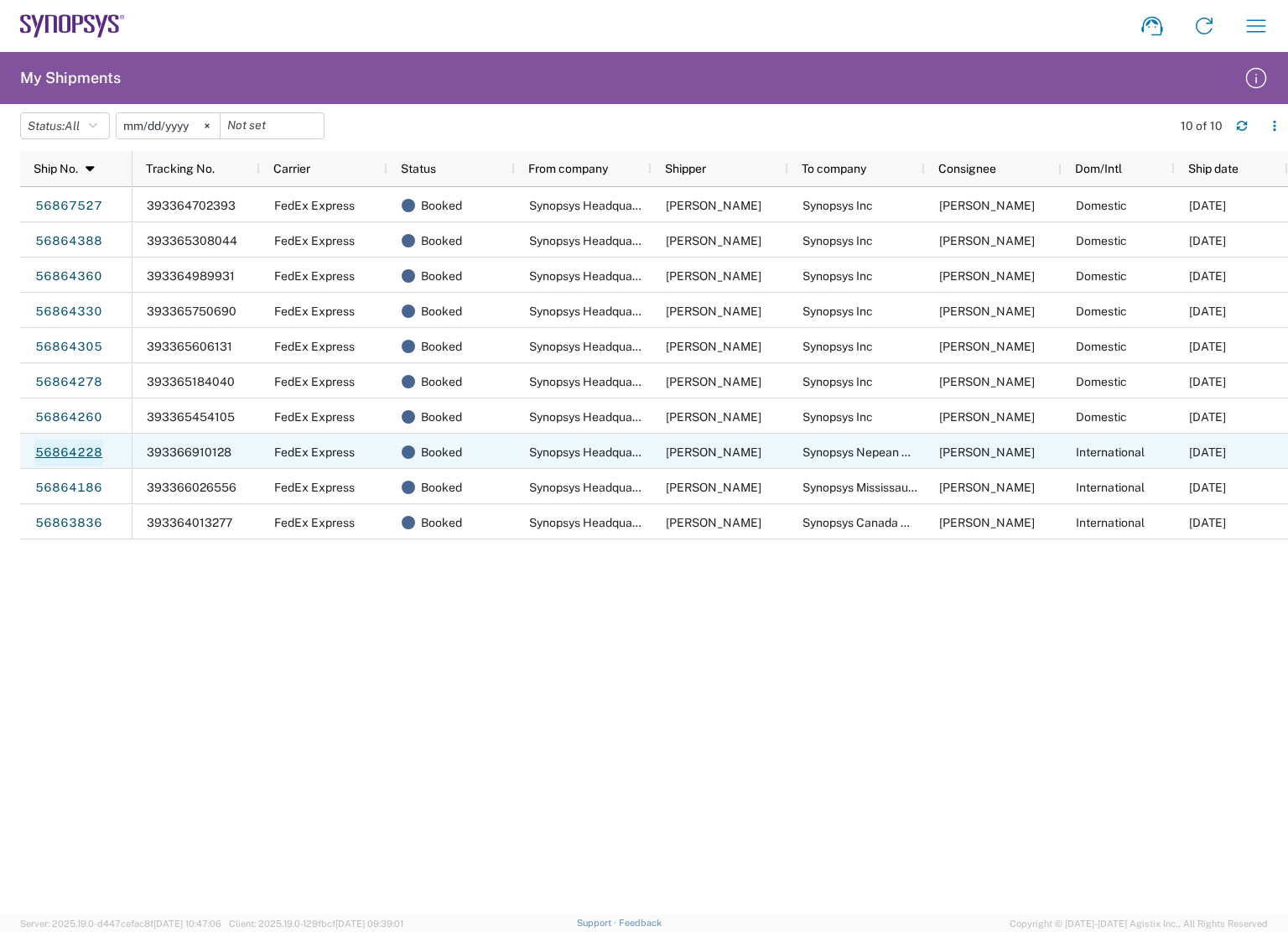
click at [72, 452] on link "56864228" at bounding box center [68, 452] width 69 height 27
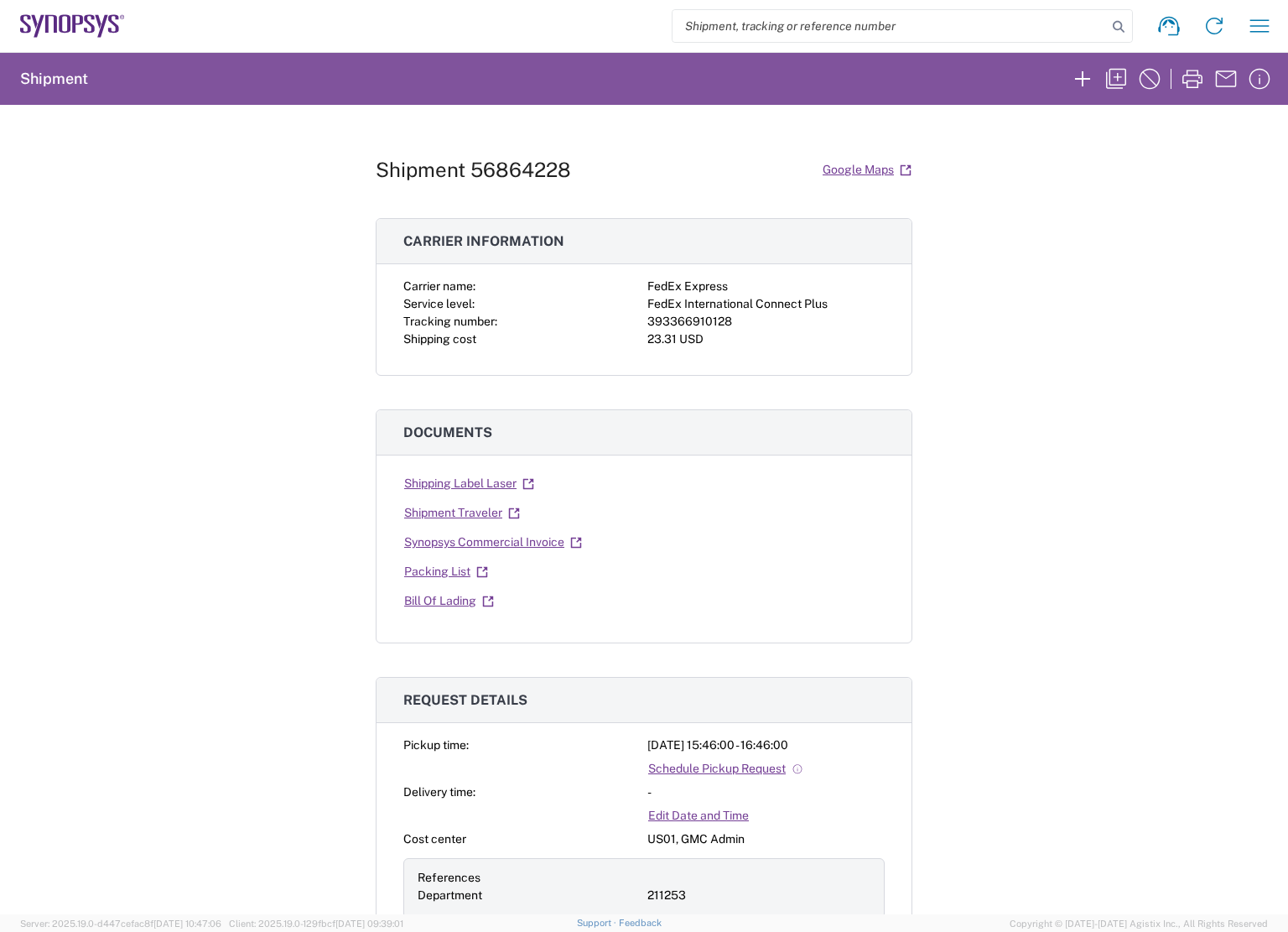
click at [704, 318] on div "393366910128" at bounding box center [765, 322] width 237 height 18
copy div "393366910128"
